Goal: Task Accomplishment & Management: Use online tool/utility

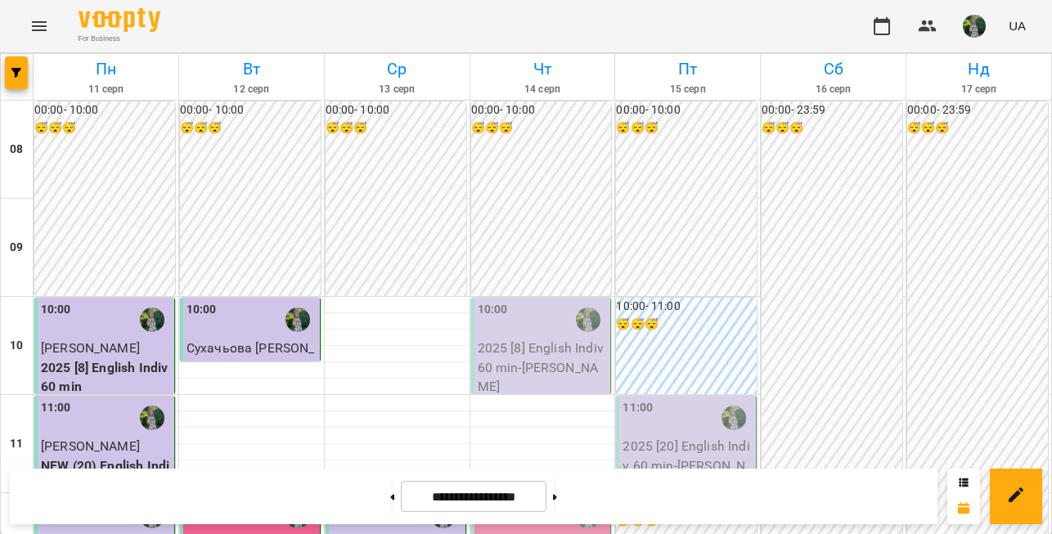
scroll to position [524, 0]
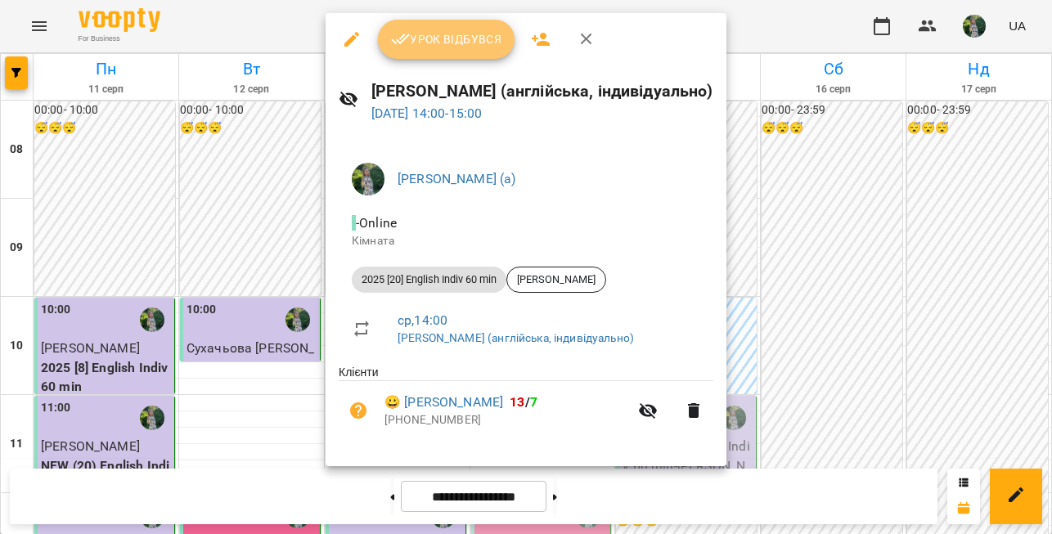
click at [438, 38] on span "Урок відбувся" at bounding box center [446, 39] width 111 height 20
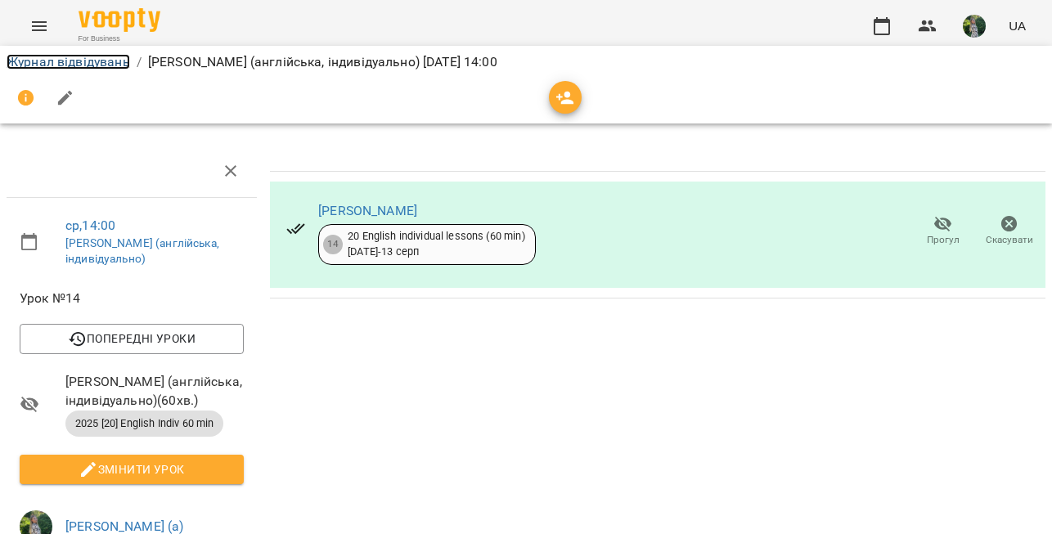
click at [61, 60] on link "Журнал відвідувань" at bounding box center [69, 62] width 124 height 16
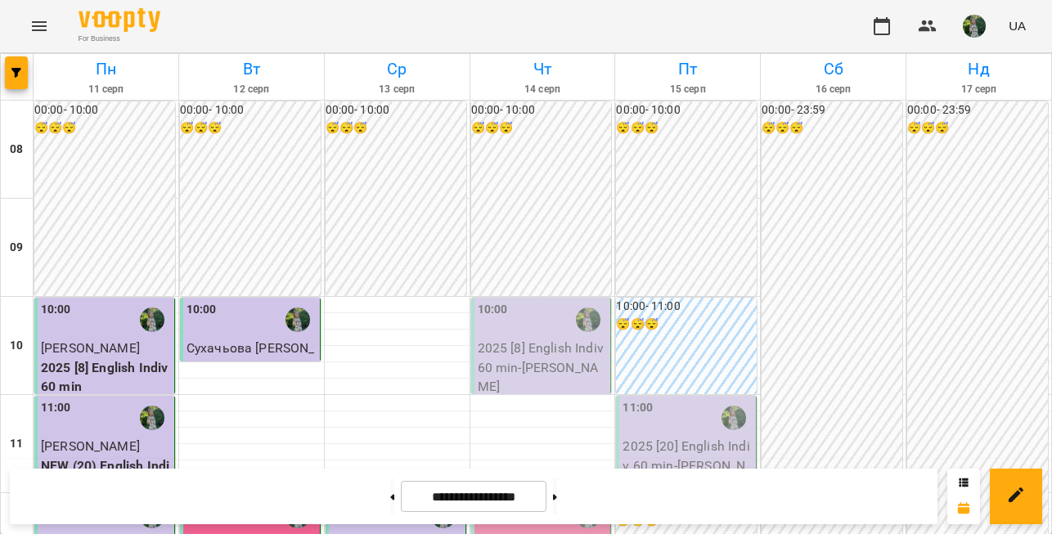
click at [976, 31] on img "button" at bounding box center [974, 26] width 23 height 23
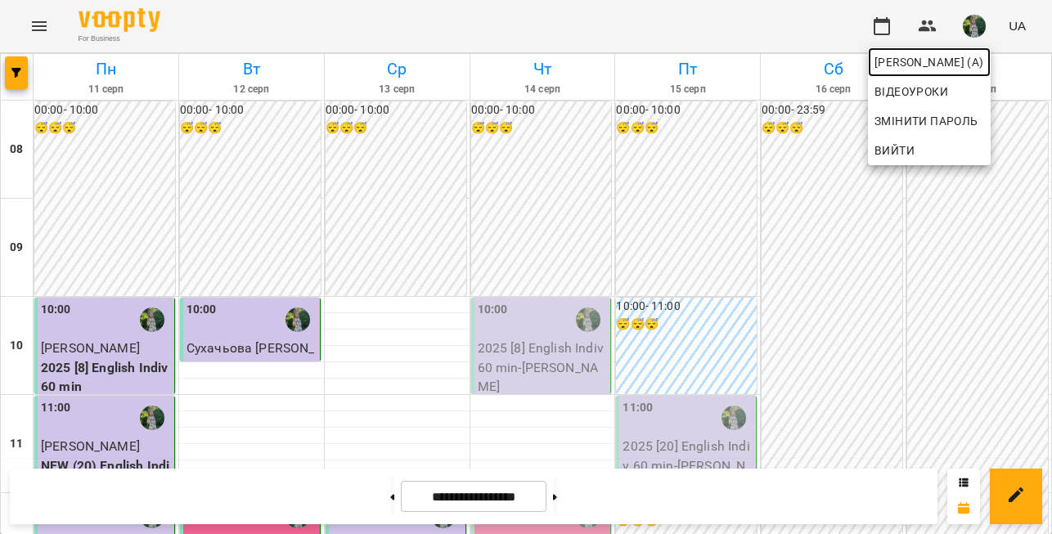
click at [912, 56] on span "[PERSON_NAME] (а)" at bounding box center [930, 62] width 110 height 20
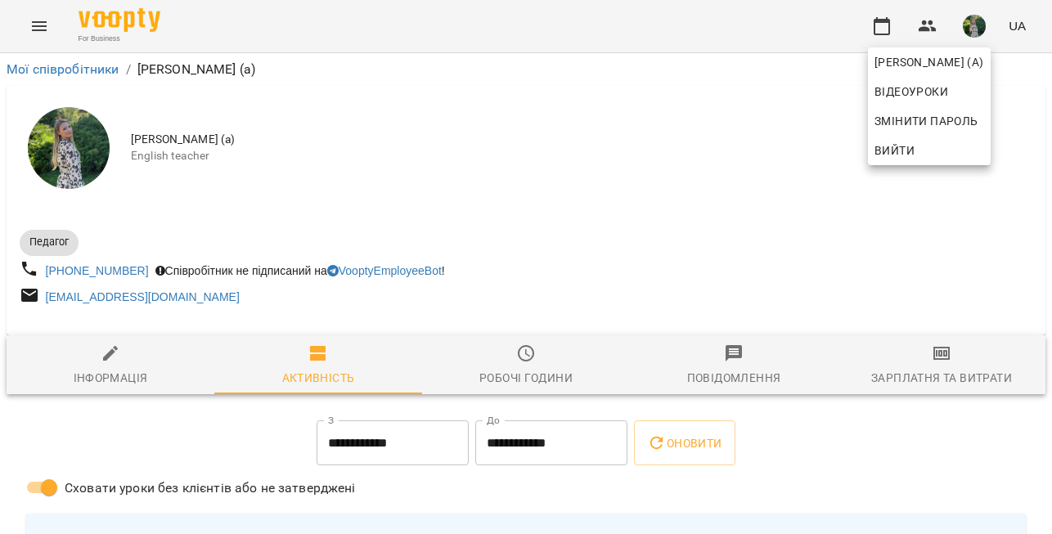
click at [909, 384] on div at bounding box center [526, 267] width 1052 height 534
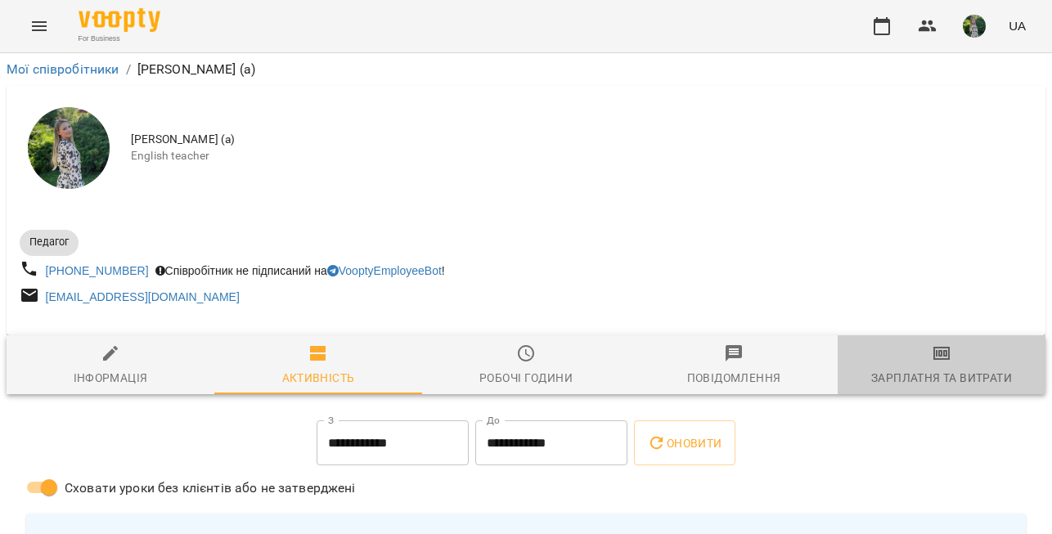
click at [910, 376] on div "Зарплатня та Витрати" at bounding box center [942, 378] width 141 height 20
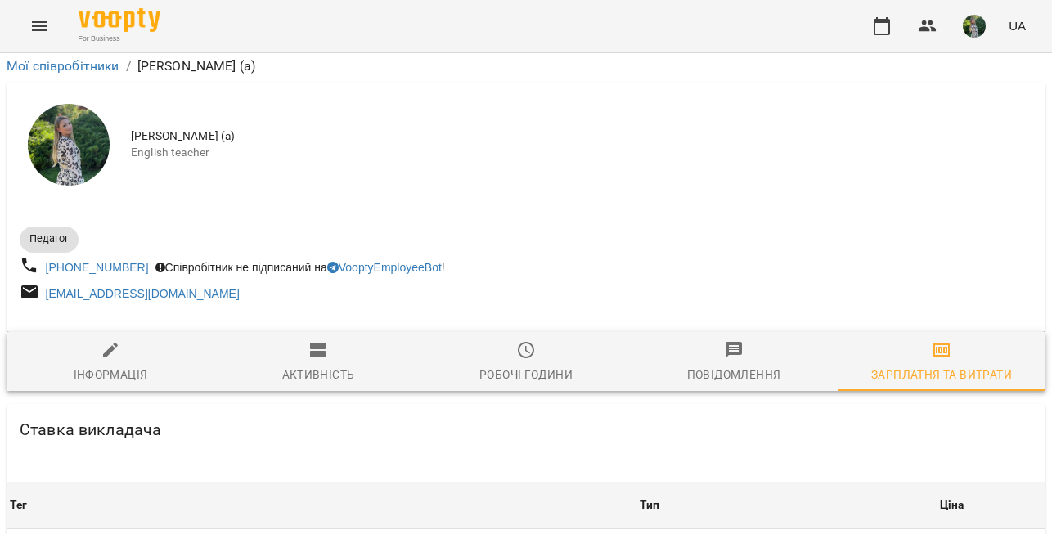
scroll to position [1695, 0]
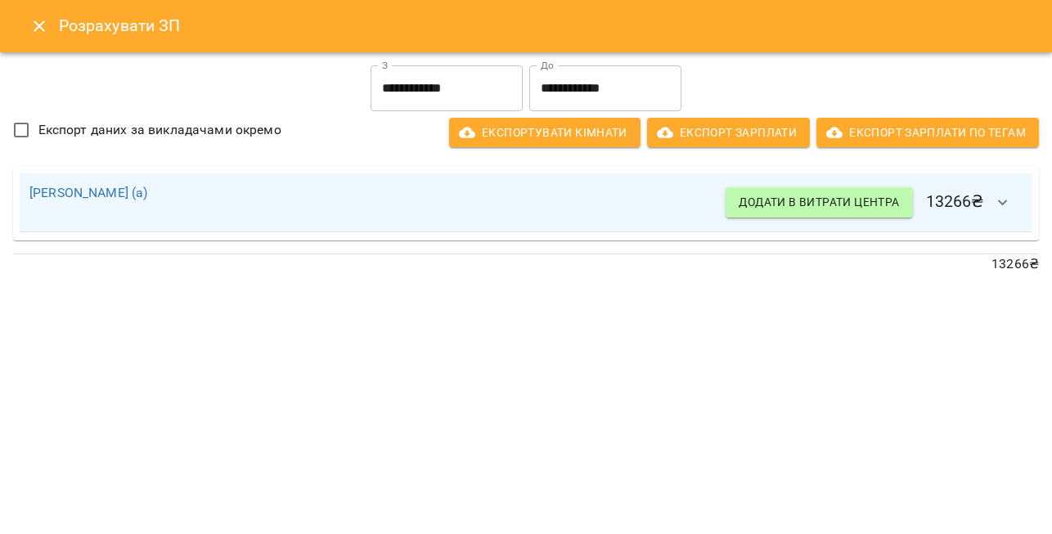
click at [38, 28] on icon "Close" at bounding box center [39, 25] width 11 height 11
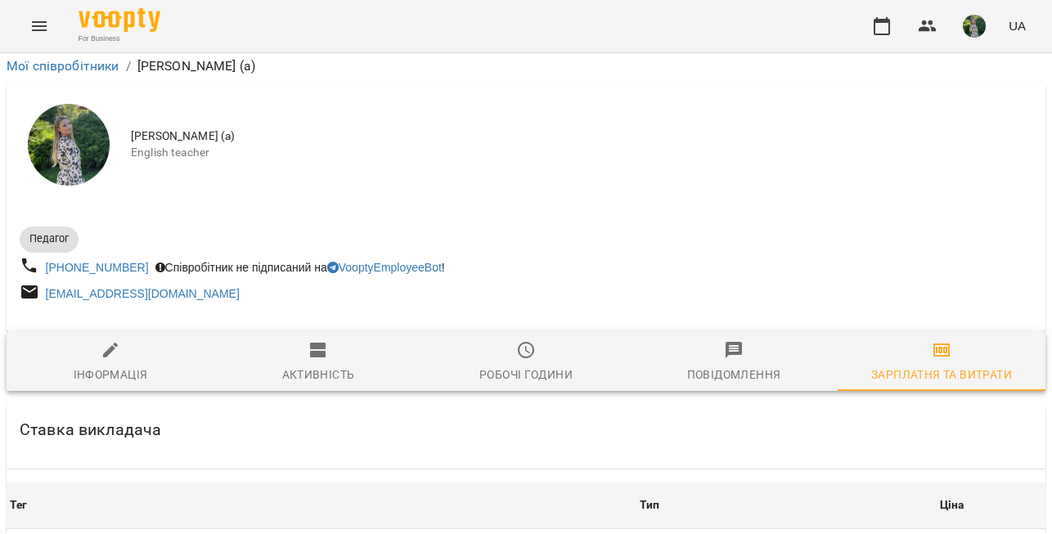
scroll to position [0, 0]
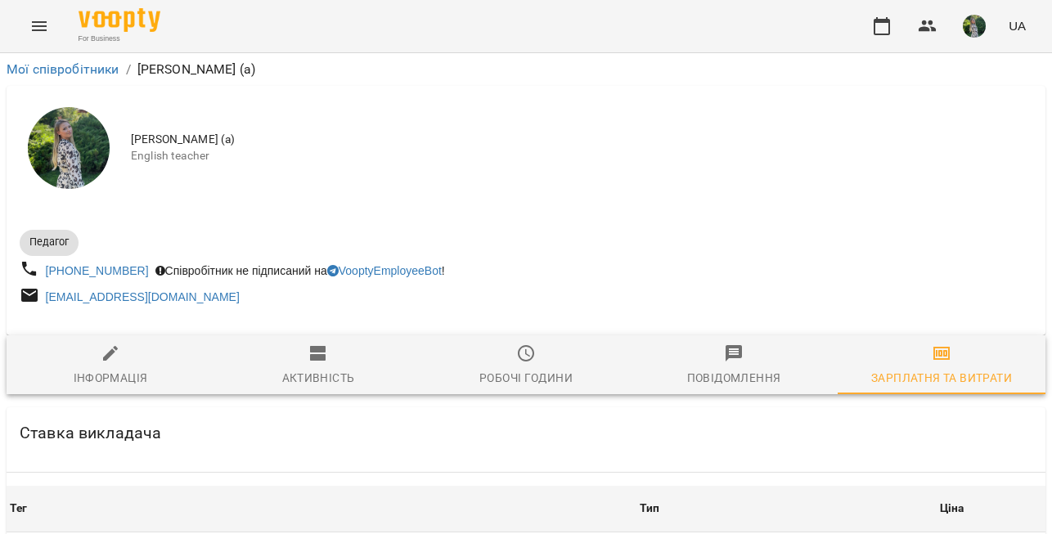
click at [44, 26] on icon "Menu" at bounding box center [39, 26] width 15 height 10
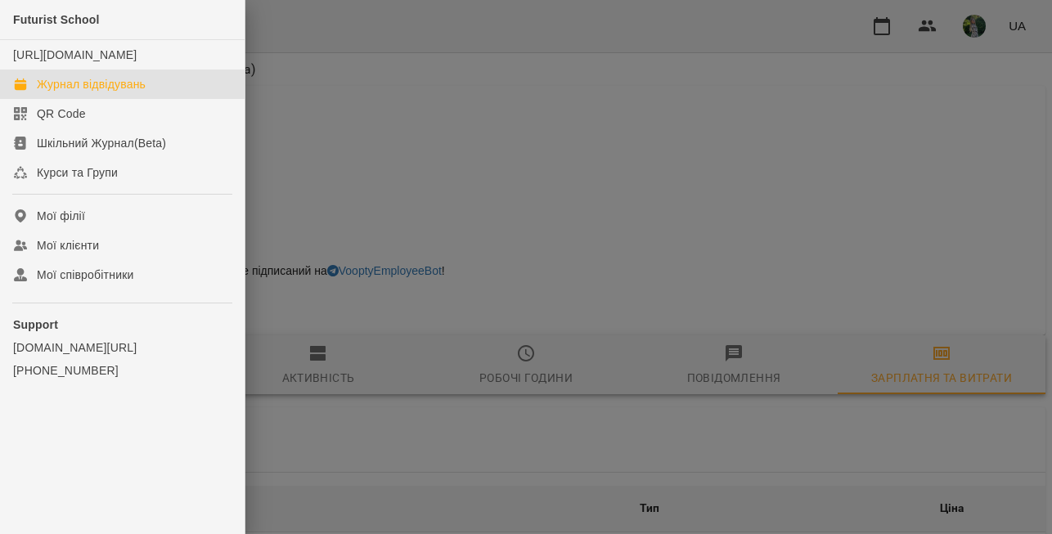
click at [85, 92] on div "Журнал відвідувань" at bounding box center [91, 84] width 109 height 16
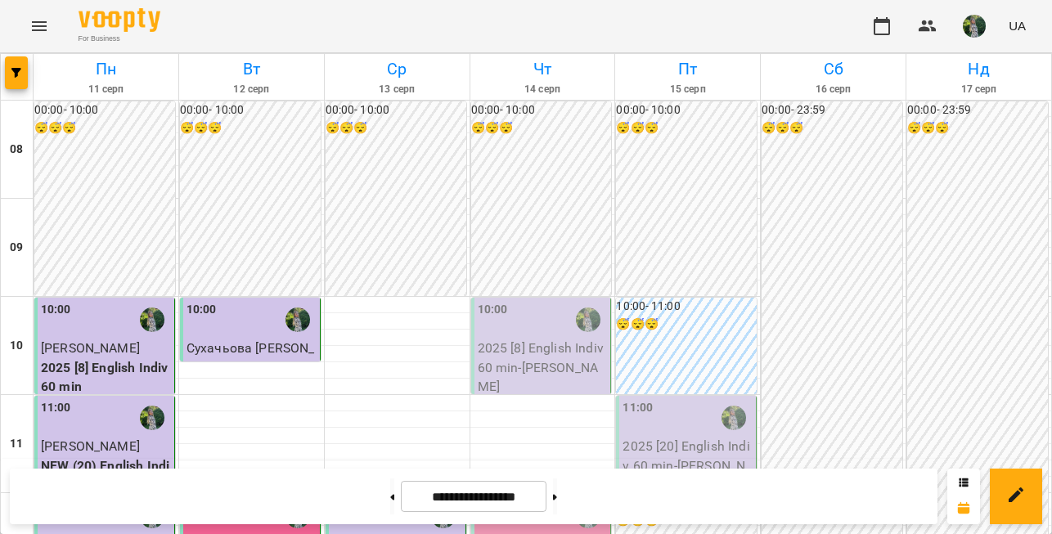
scroll to position [665, 0]
